Goal: Unclear

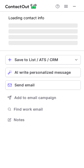
scroll to position [123, 84]
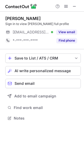
scroll to position [114, 84]
